Goal: Task Accomplishment & Management: Complete application form

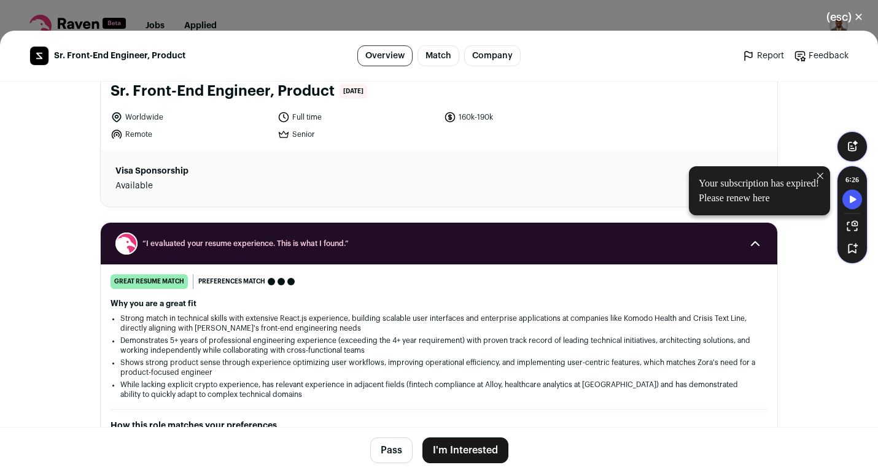
scroll to position [74, 0]
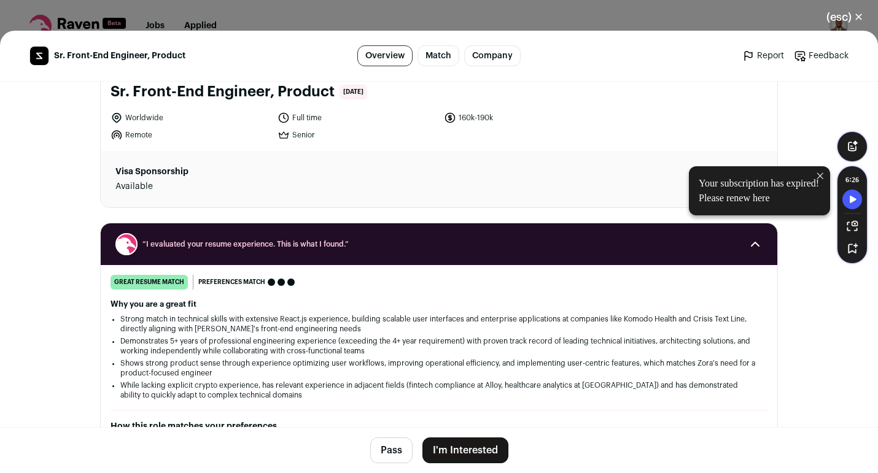
click at [480, 458] on button "I'm Interested" at bounding box center [465, 451] width 86 height 26
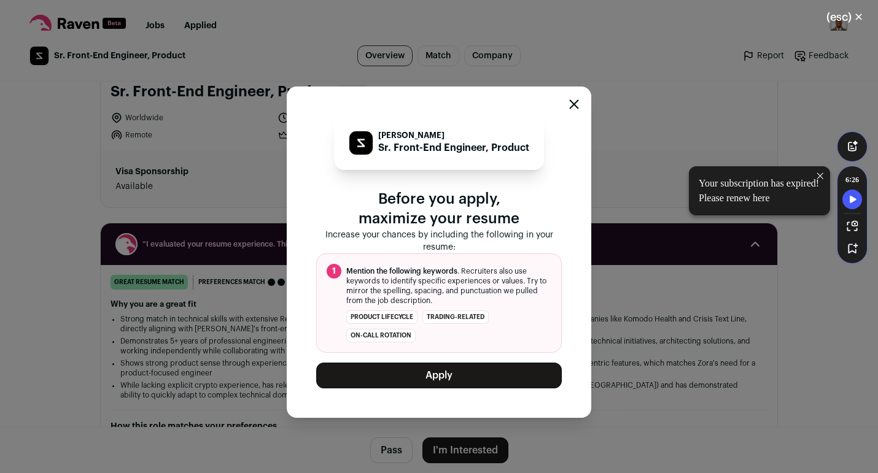
click at [457, 378] on button "Apply" at bounding box center [439, 376] width 246 height 26
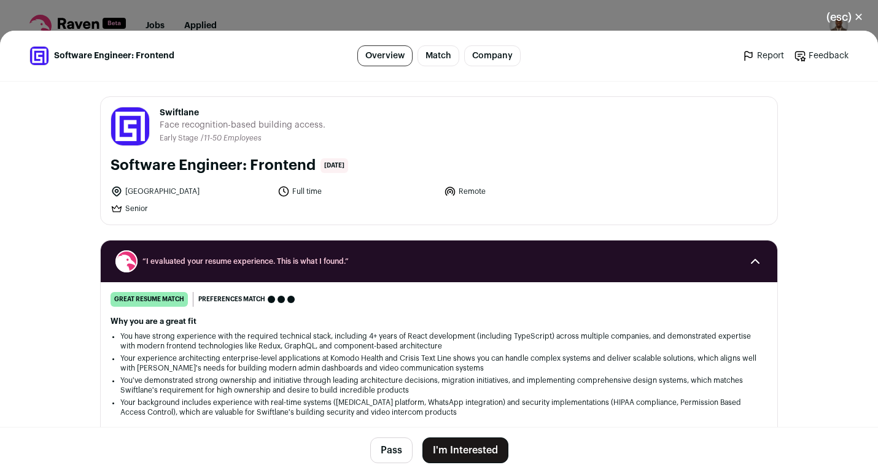
scroll to position [77, 0]
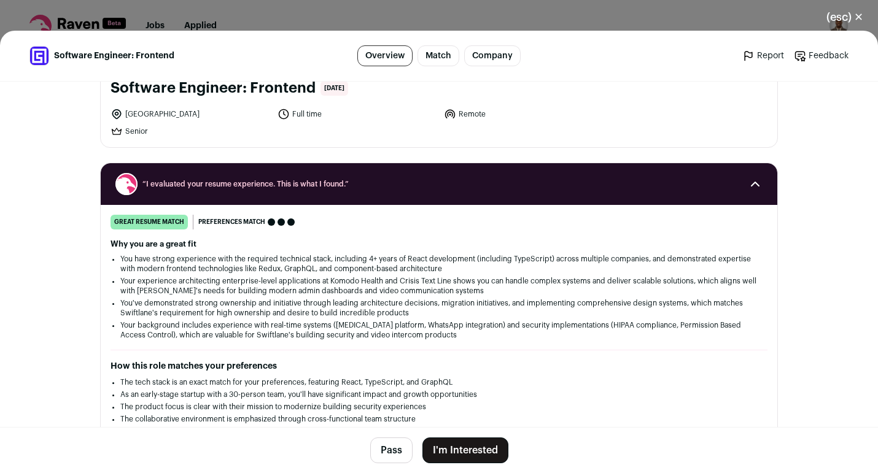
click at [475, 454] on button "I'm Interested" at bounding box center [465, 451] width 86 height 26
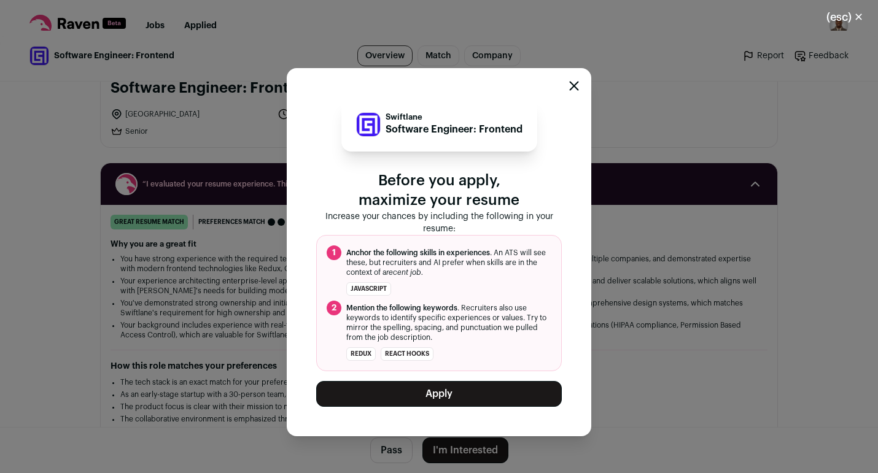
click at [472, 386] on button "Apply" at bounding box center [439, 394] width 246 height 26
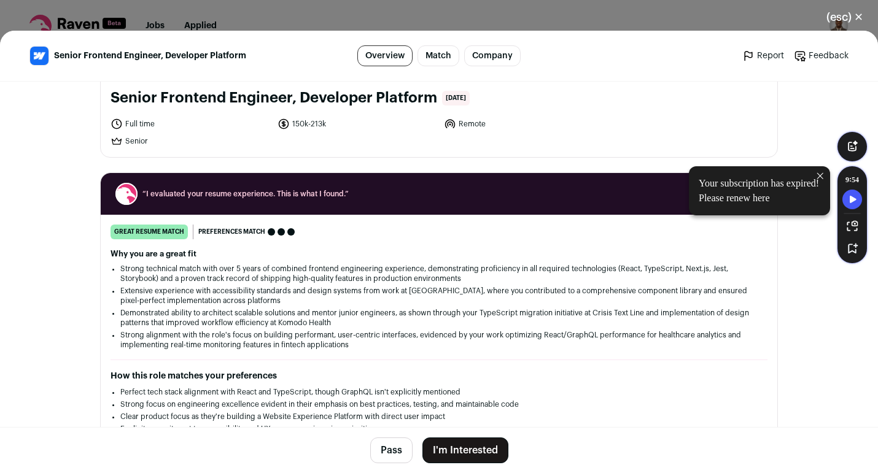
scroll to position [69, 0]
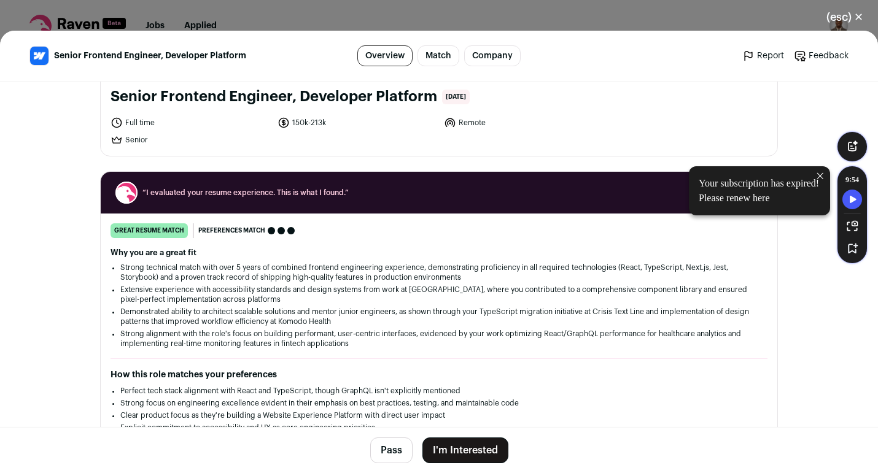
click at [477, 457] on button "I'm Interested" at bounding box center [465, 451] width 86 height 26
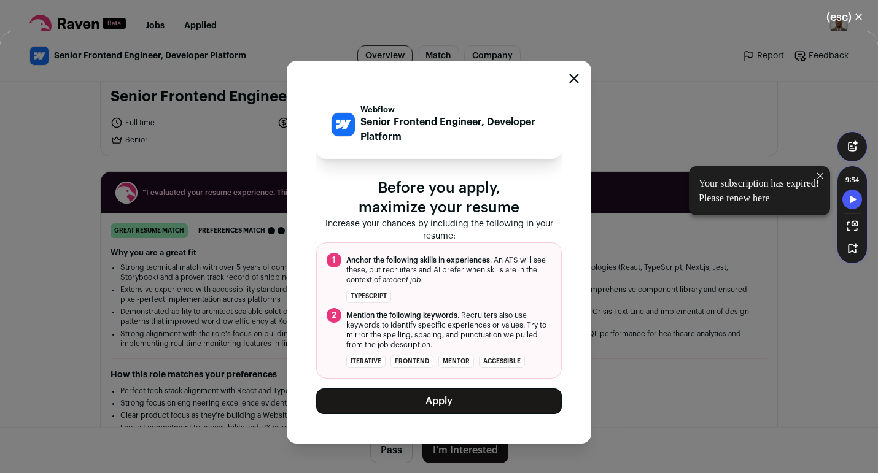
click at [462, 399] on button "Apply" at bounding box center [439, 402] width 246 height 26
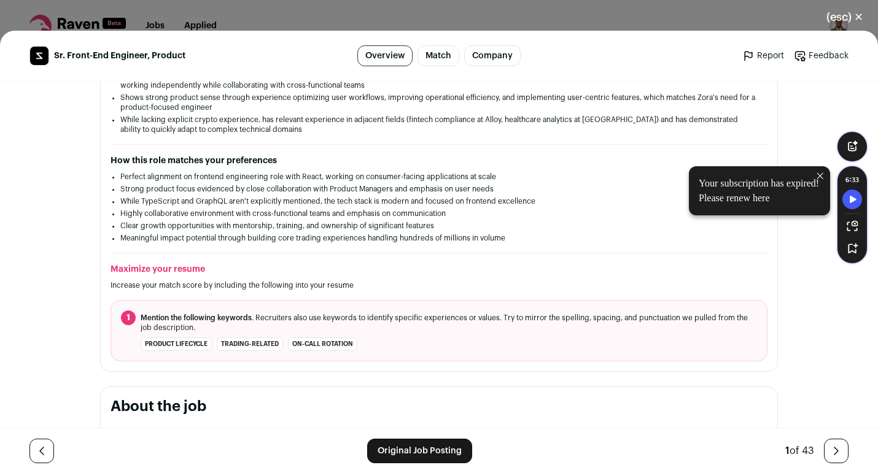
scroll to position [341, 0]
